Goal: Entertainment & Leisure: Consume media (video, audio)

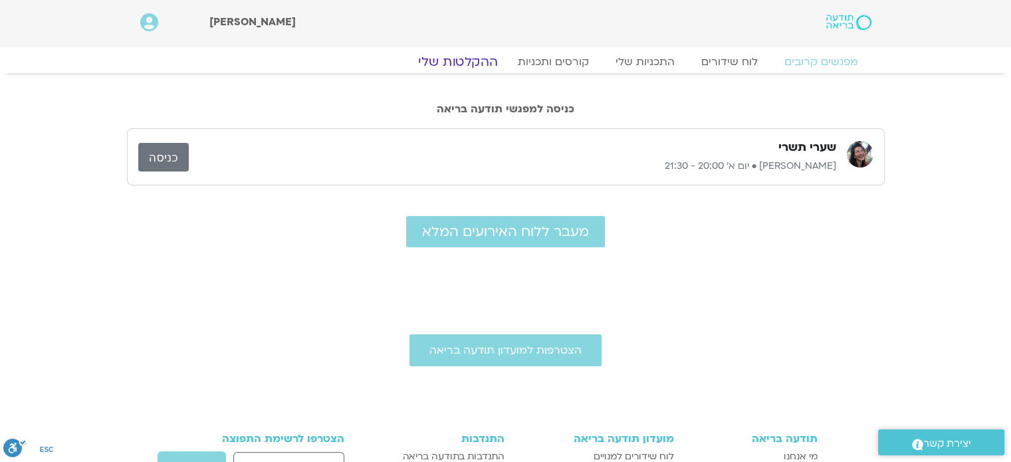
click at [468, 55] on link "ההקלטות שלי" at bounding box center [458, 62] width 112 height 16
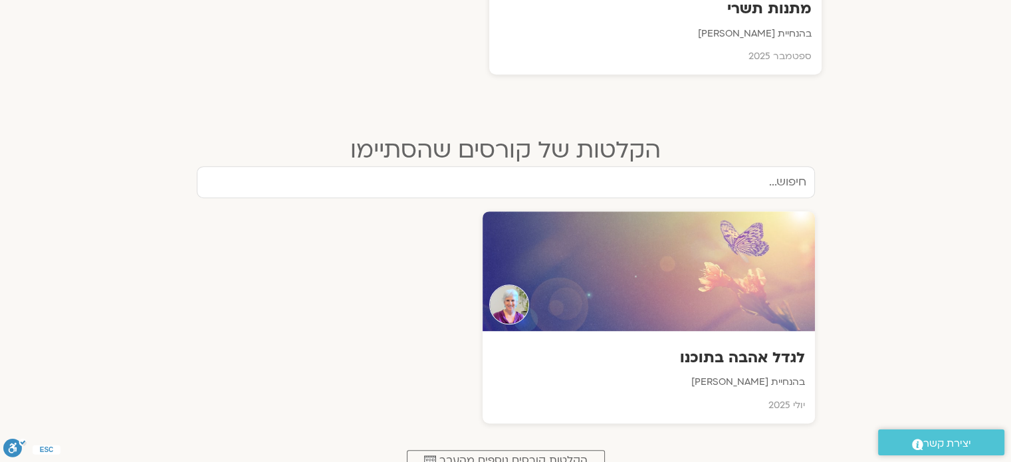
scroll to position [665, 0]
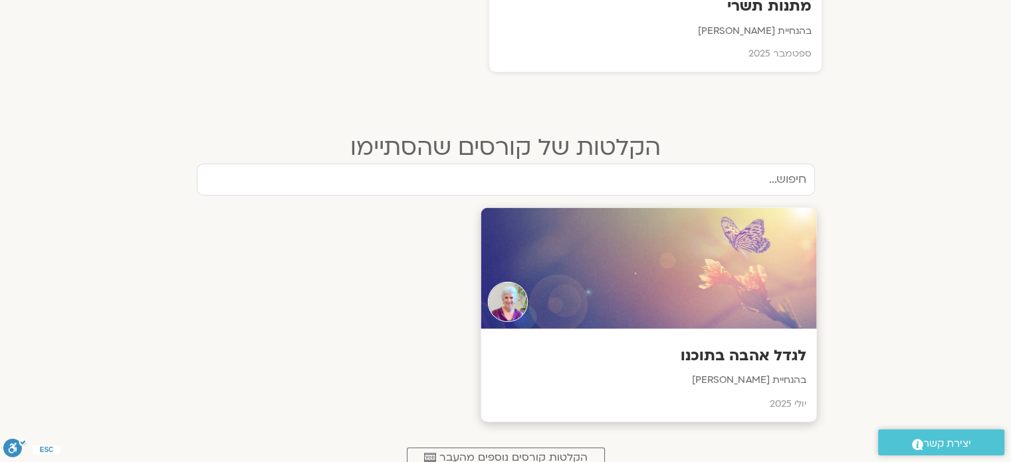
click at [705, 348] on h3 "לגדל אהבה בתוכנו" at bounding box center [649, 356] width 316 height 21
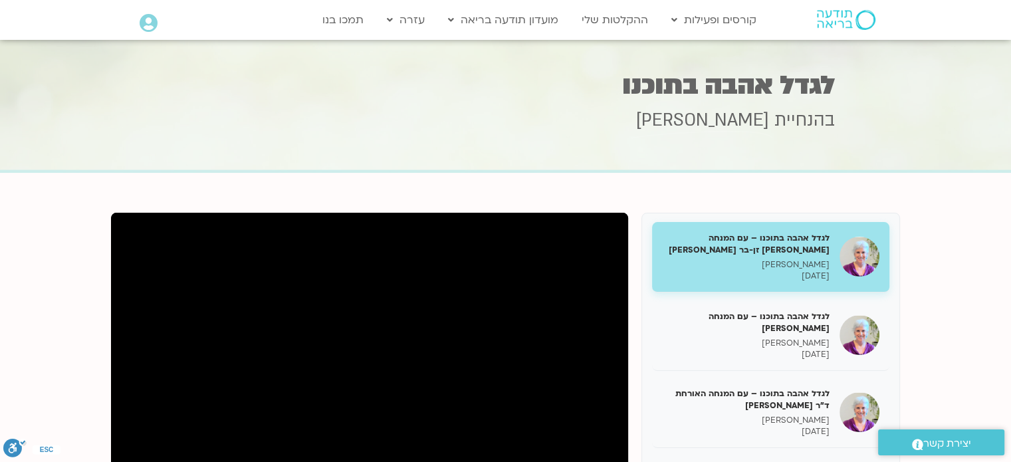
click at [756, 263] on p "סנדיה בר קמה" at bounding box center [746, 264] width 168 height 11
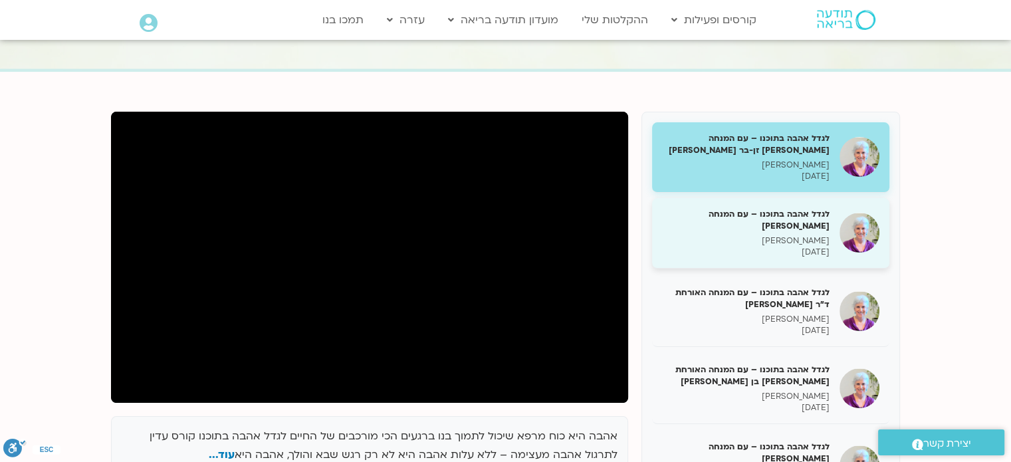
scroll to position [199, 0]
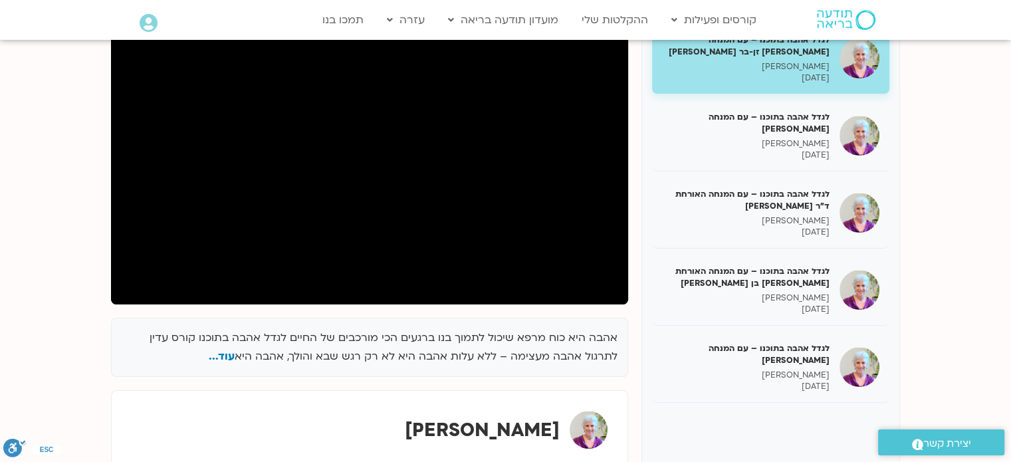
click at [644, 297] on div "לגדל אהבה בתוכנו – עם המנחה האורחת צילה זן-בר צור סנדיה בר קמה 14/07/2025 לגדל …" at bounding box center [770, 245] width 259 height 465
